Goal: Task Accomplishment & Management: Manage account settings

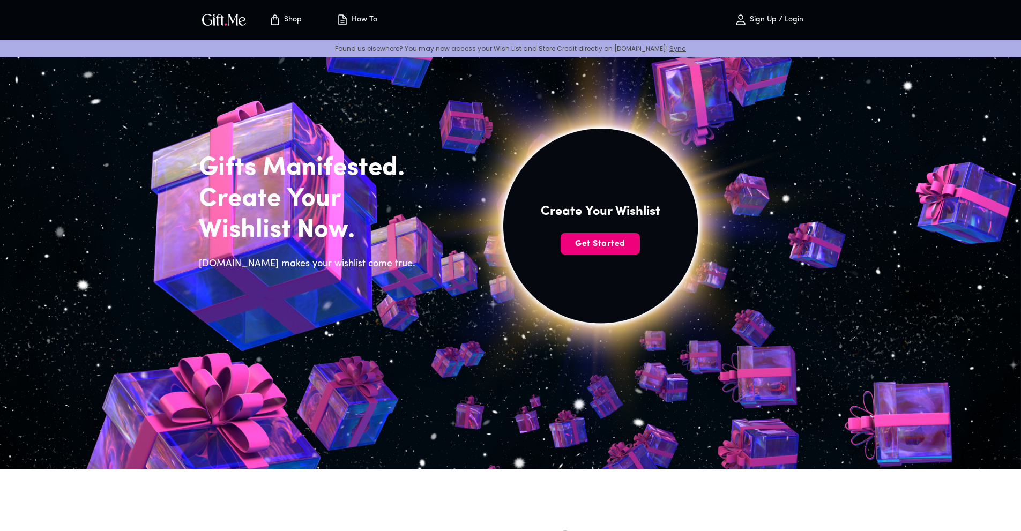
click at [611, 237] on button "Get Started" at bounding box center [600, 243] width 79 height 21
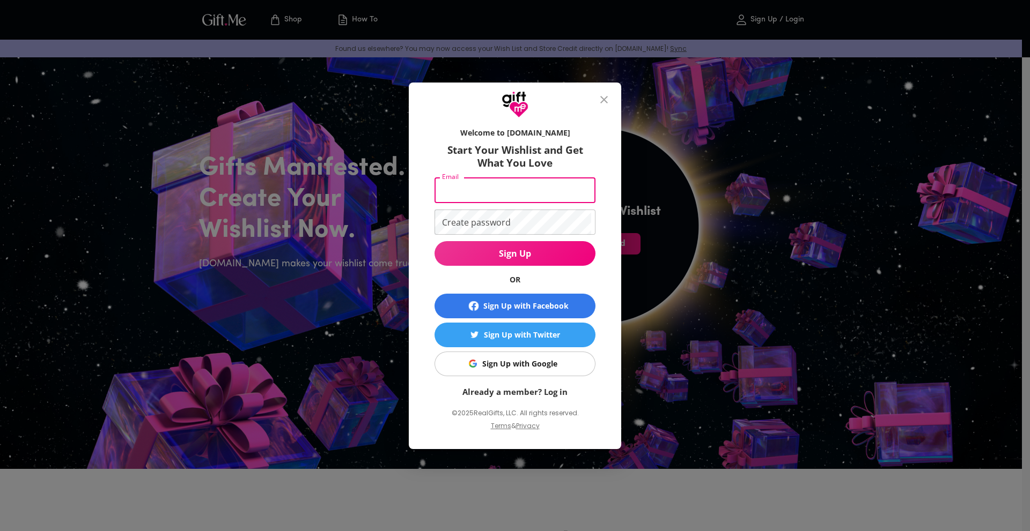
click at [484, 192] on input "Email" at bounding box center [512, 190] width 157 height 25
click at [522, 367] on div "Sign Up with Google" at bounding box center [519, 364] width 75 height 12
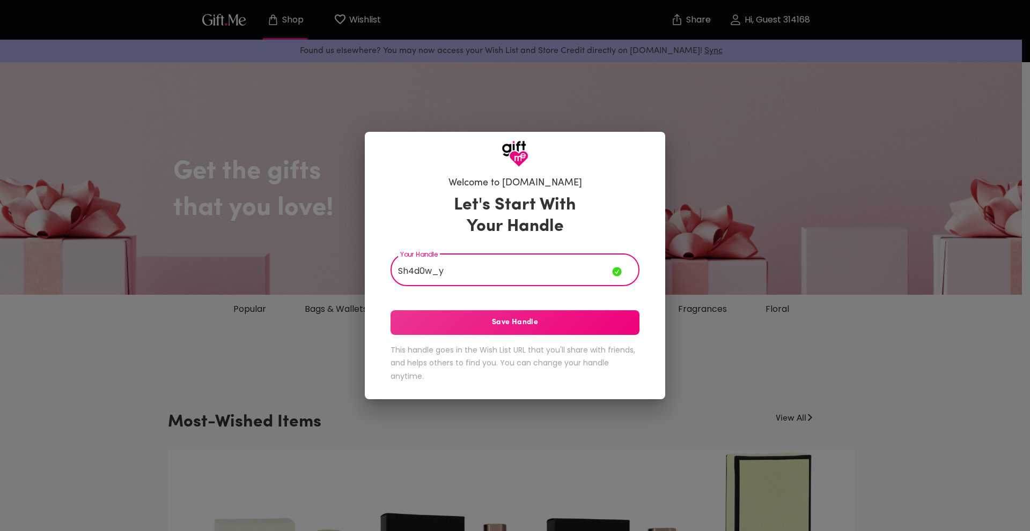
type input "Sh4d0w_y"
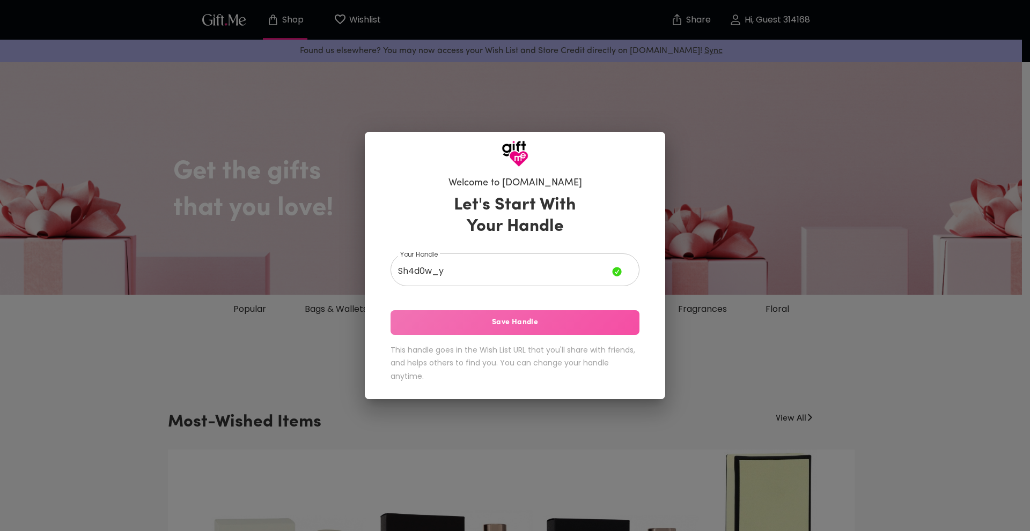
click at [494, 321] on span "Save Handle" at bounding box center [514, 323] width 249 height 12
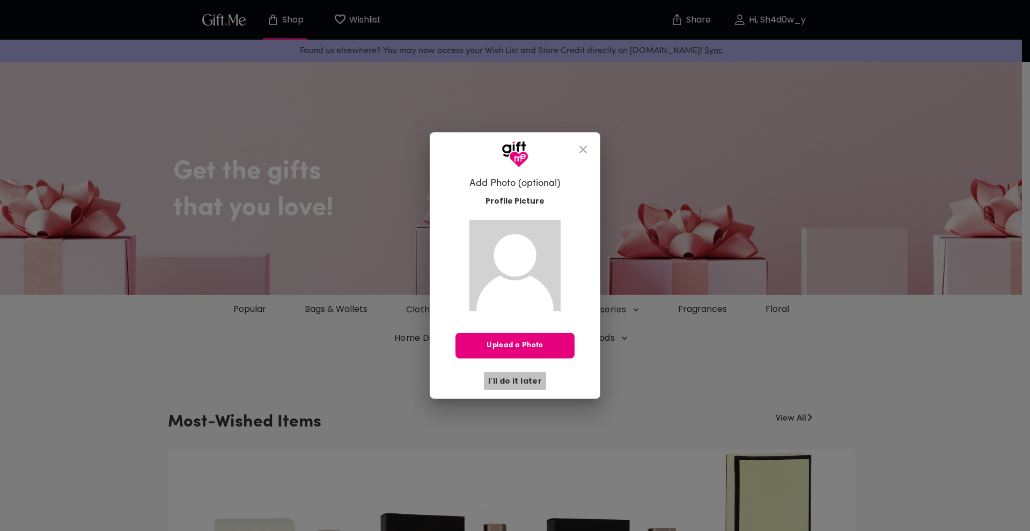
click at [522, 384] on span "I'll do it later" at bounding box center [515, 381] width 54 height 12
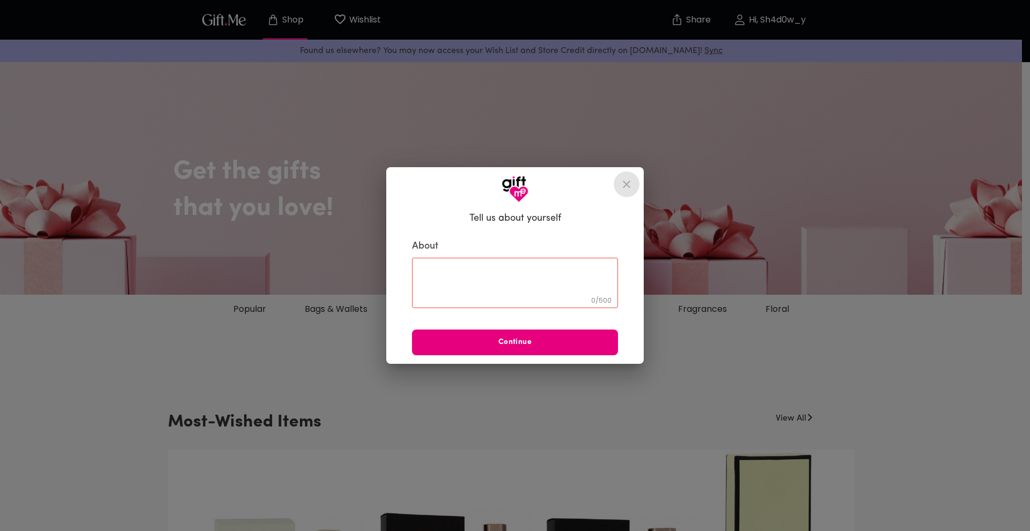
click at [622, 182] on icon "close" at bounding box center [626, 184] width 13 height 13
